Goal: Check status: Check status

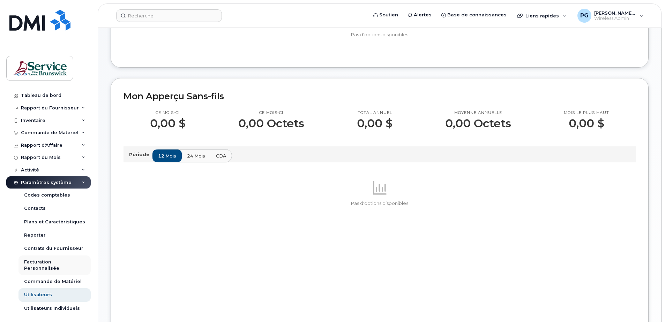
scroll to position [140, 0]
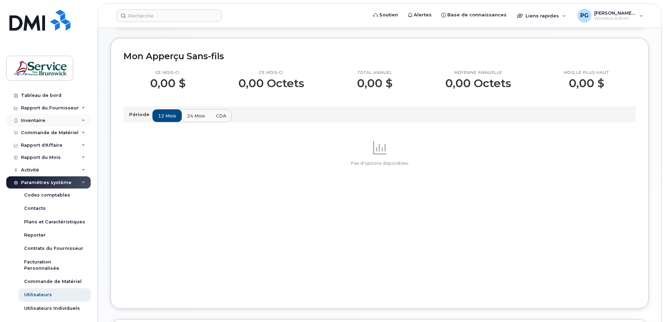
click at [59, 121] on div "Inventaire" at bounding box center [48, 120] width 84 height 13
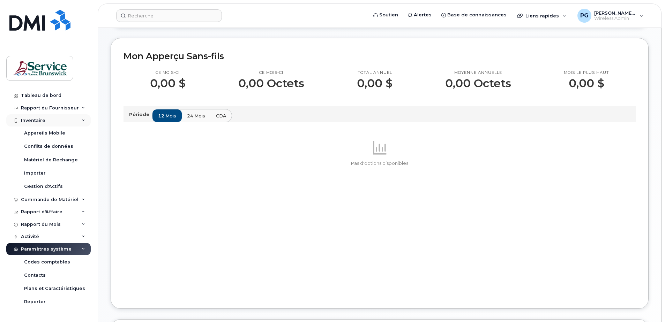
click at [59, 121] on div "Inventaire" at bounding box center [48, 120] width 84 height 13
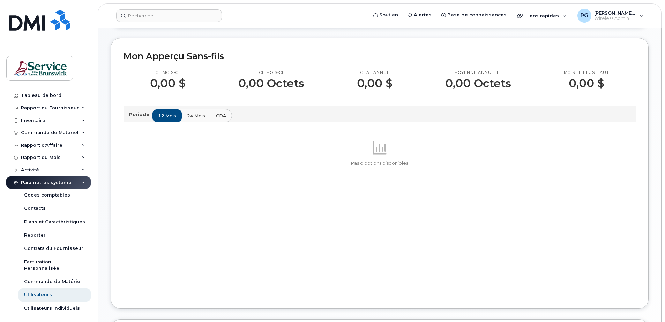
click at [73, 181] on div "Paramètres système" at bounding box center [48, 183] width 84 height 13
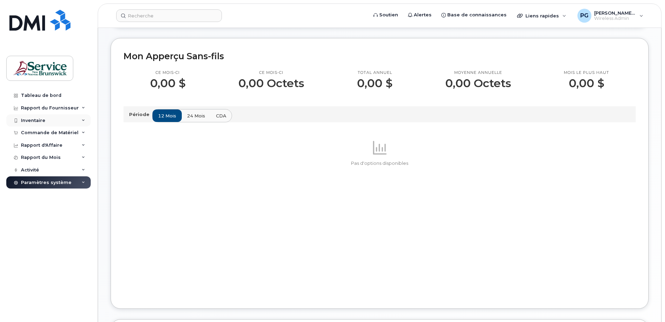
click at [52, 120] on div "Inventaire" at bounding box center [48, 120] width 84 height 13
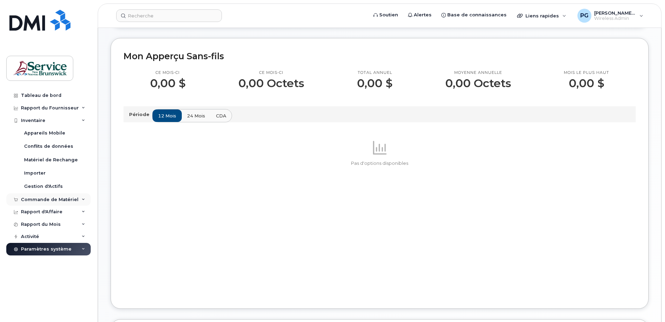
click at [64, 197] on div "Commande de Matériel" at bounding box center [50, 200] width 58 height 6
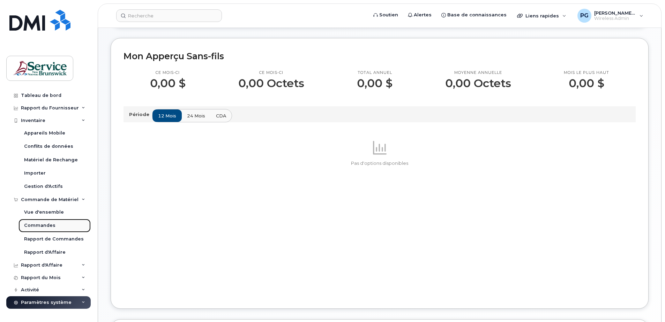
click at [54, 230] on link "Commandes" at bounding box center [54, 225] width 72 height 13
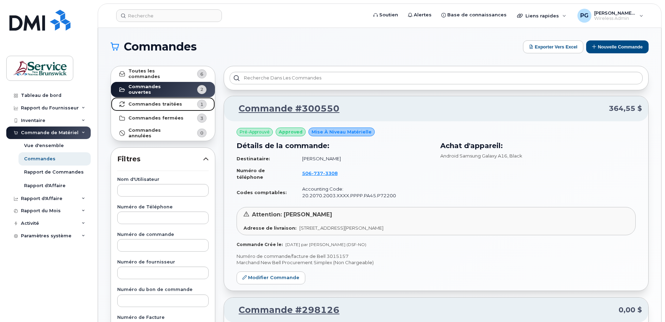
click at [173, 102] on strong "Commandes traitées" at bounding box center [155, 105] width 54 height 6
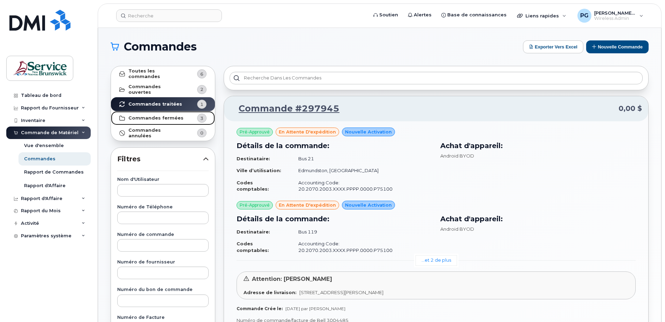
click at [173, 117] on strong "Commandes fermées" at bounding box center [155, 118] width 55 height 6
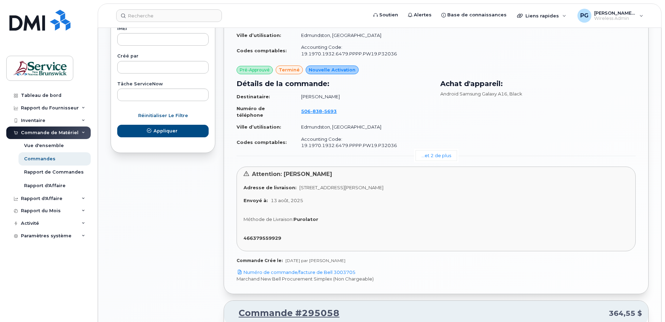
scroll to position [384, 0]
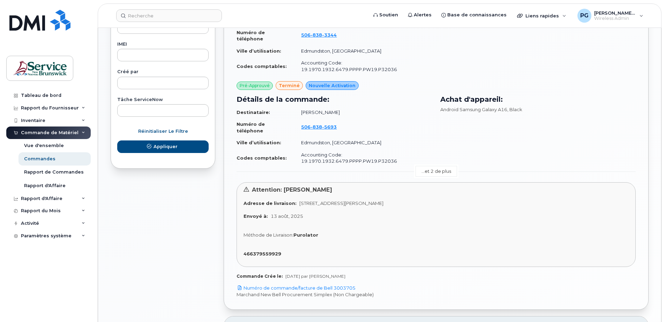
click at [440, 173] on link "...et 2 de plus" at bounding box center [436, 171] width 42 height 11
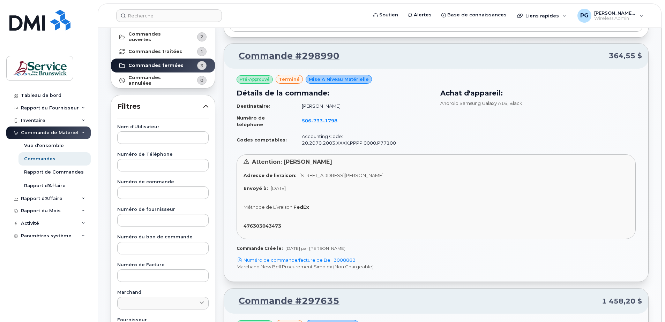
scroll to position [42, 0]
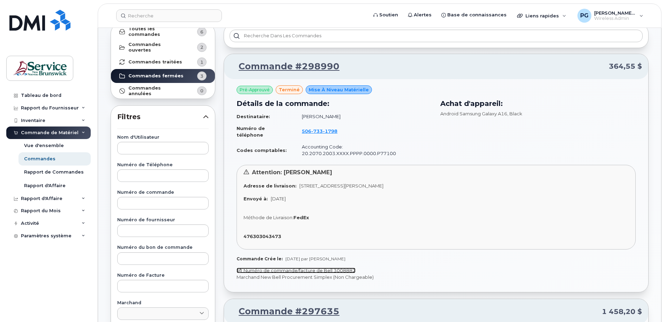
click at [319, 272] on link "Numéro de commande/facture de Bell 3008882" at bounding box center [296, 271] width 119 height 6
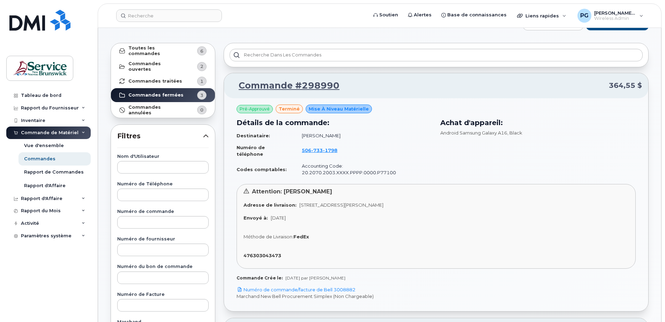
scroll to position [35, 0]
